Goal: Task Accomplishment & Management: Use online tool/utility

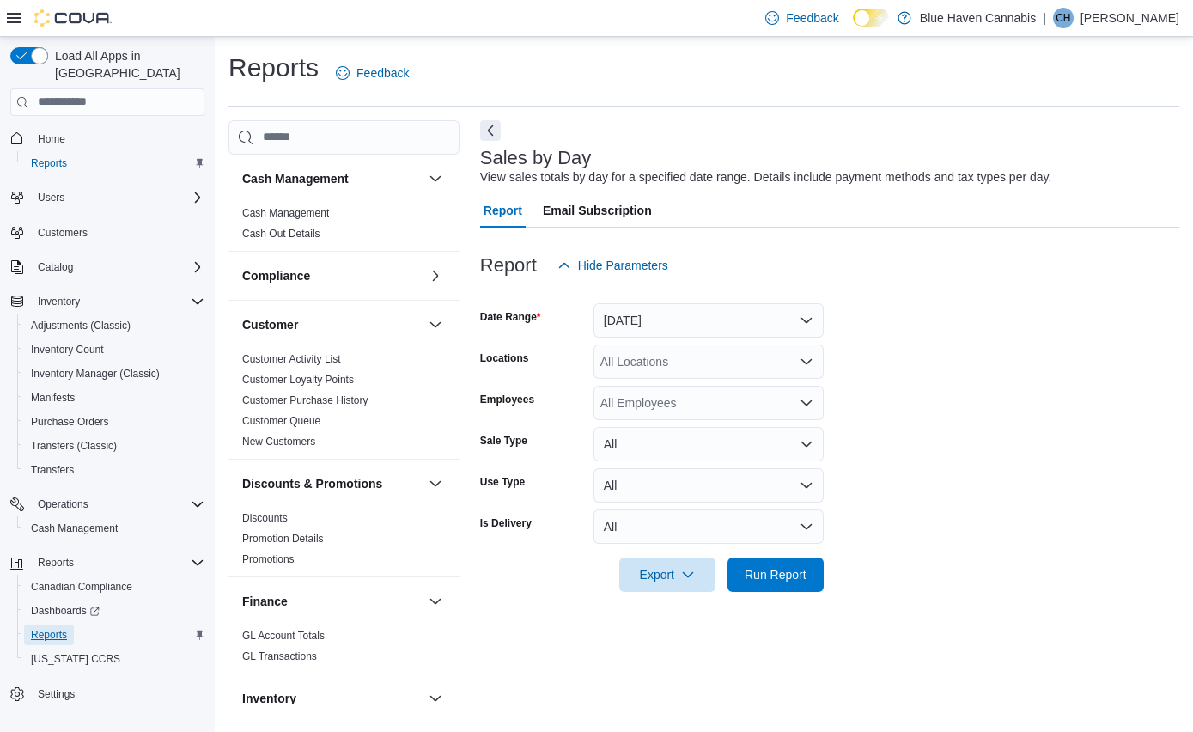
click at [52, 628] on span "Reports" at bounding box center [49, 635] width 36 height 14
click at [798, 579] on span "Run Report" at bounding box center [776, 573] width 62 height 17
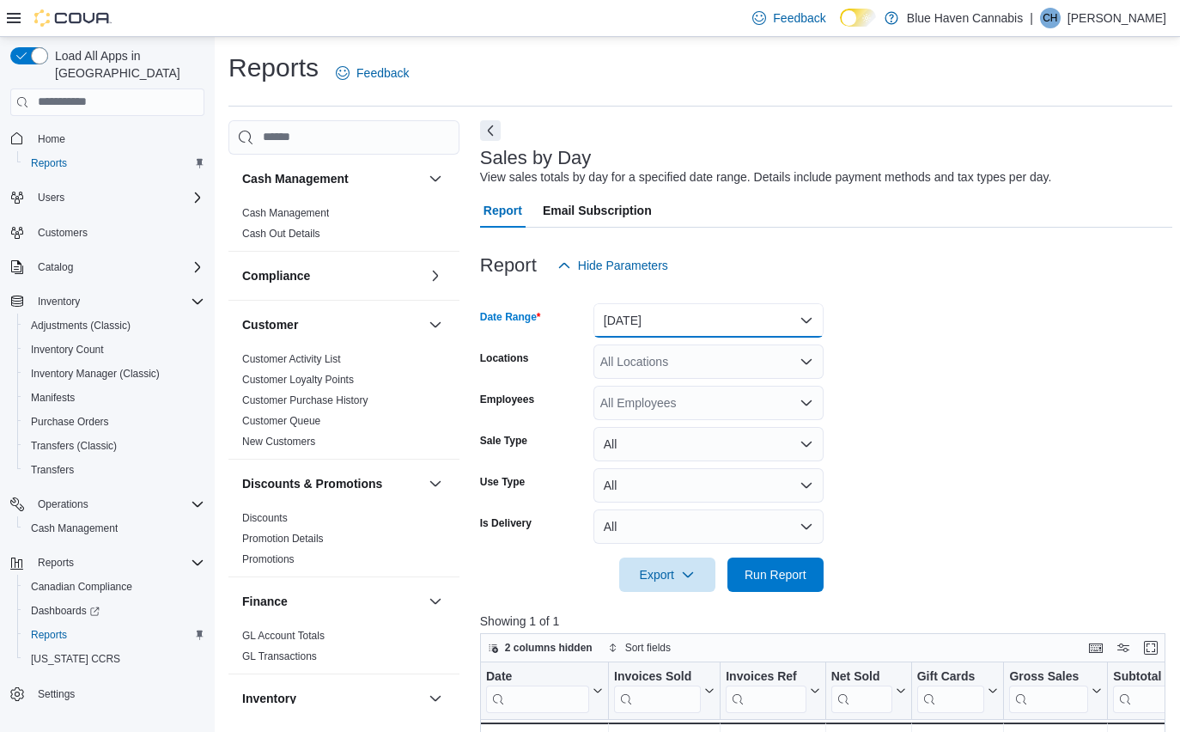
click at [658, 325] on button "[DATE]" at bounding box center [709, 320] width 230 height 34
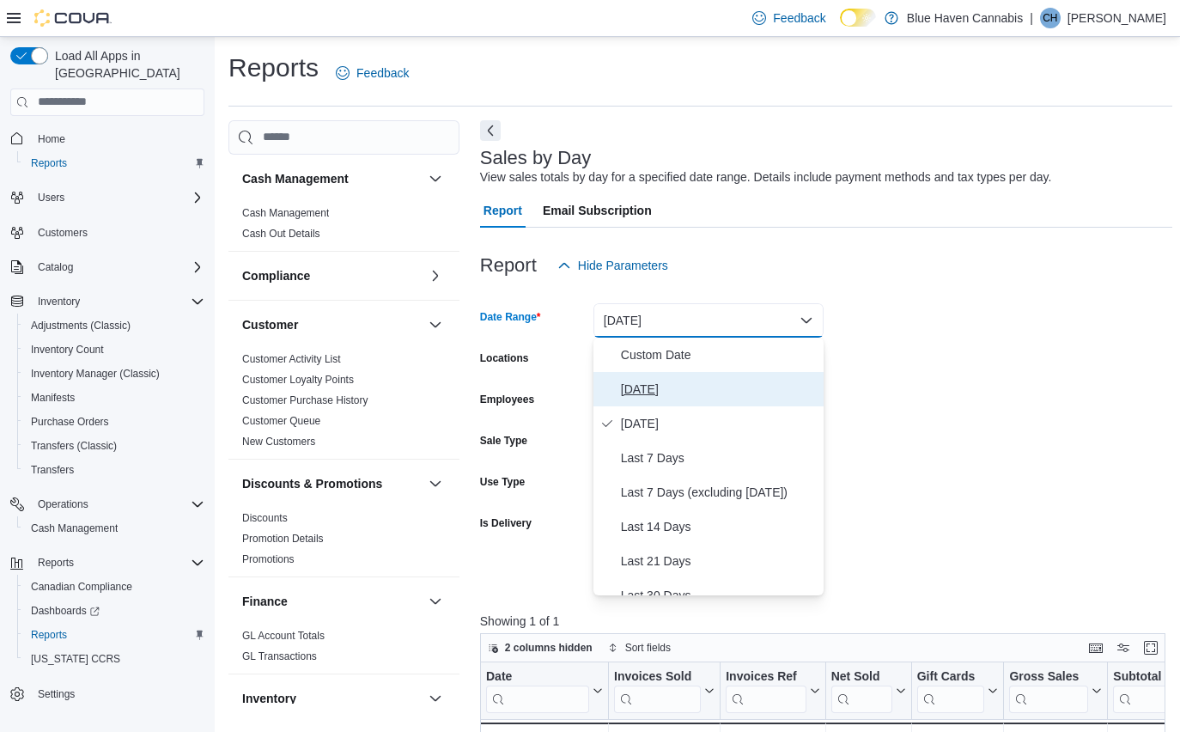
click at [643, 387] on span "[DATE]" at bounding box center [719, 389] width 196 height 21
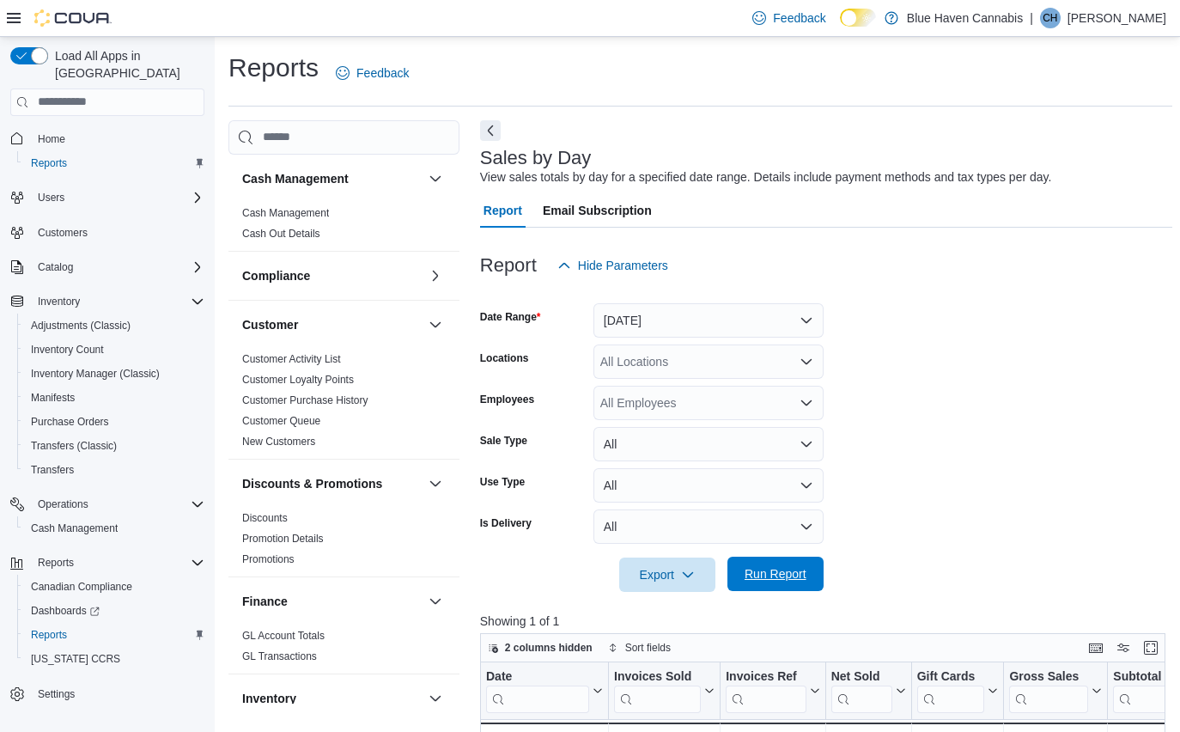
click at [770, 573] on span "Run Report" at bounding box center [776, 573] width 62 height 17
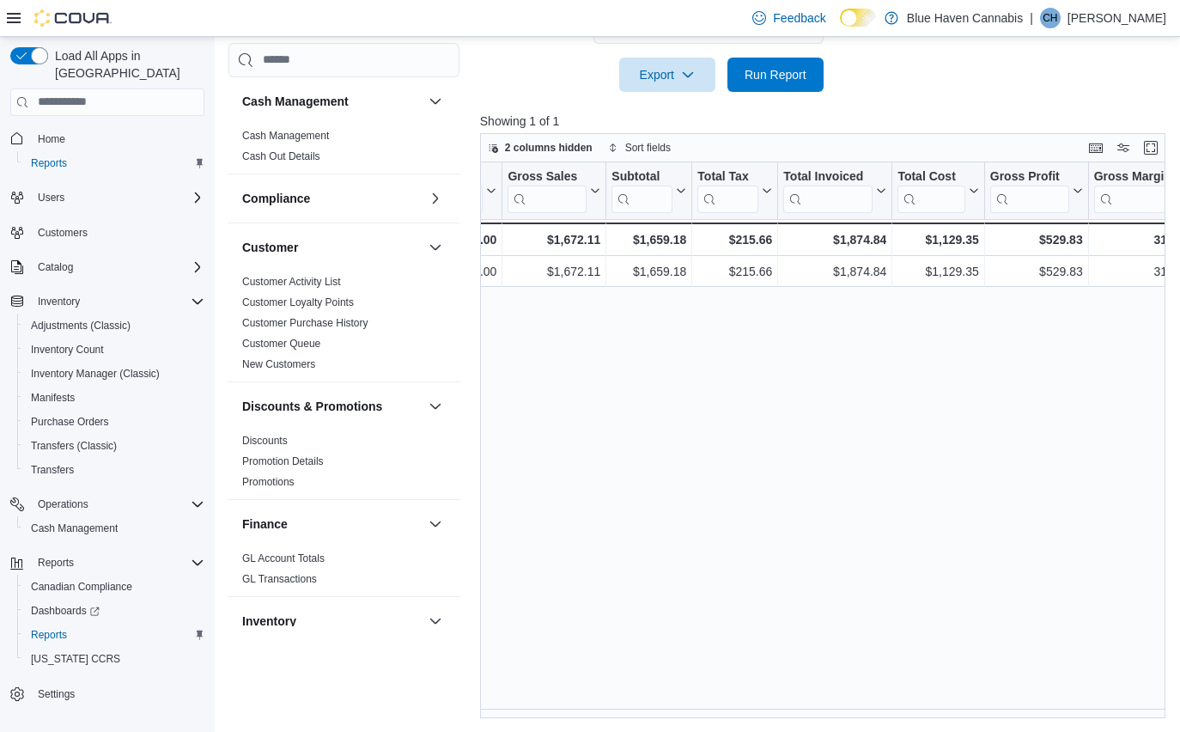
scroll to position [0, 509]
